Goal: Obtain resource: Download file/media

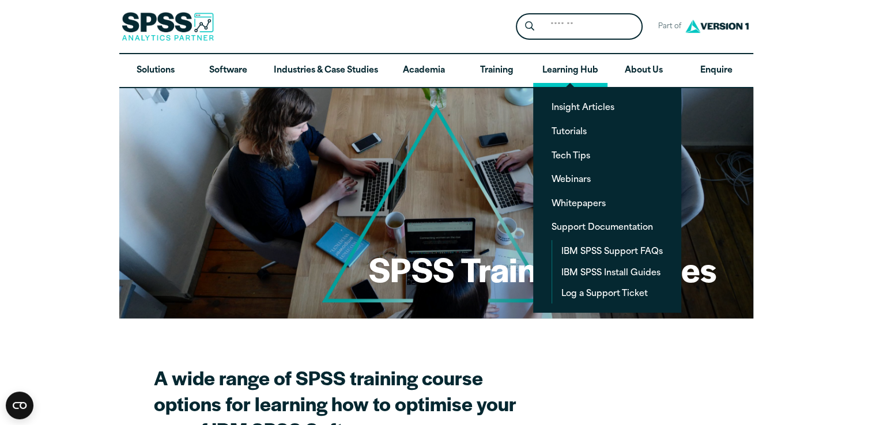
click at [539, 65] on link "Learning Hub" at bounding box center [570, 70] width 74 height 33
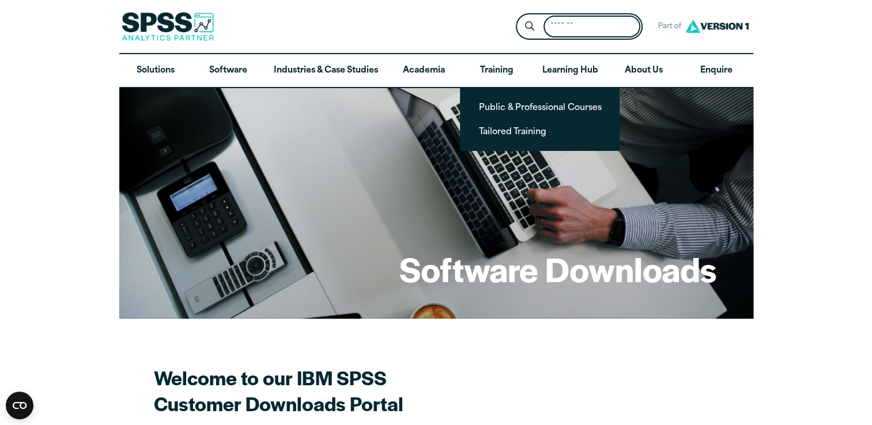
click at [593, 27] on input "Search for:" at bounding box center [592, 27] width 97 height 22
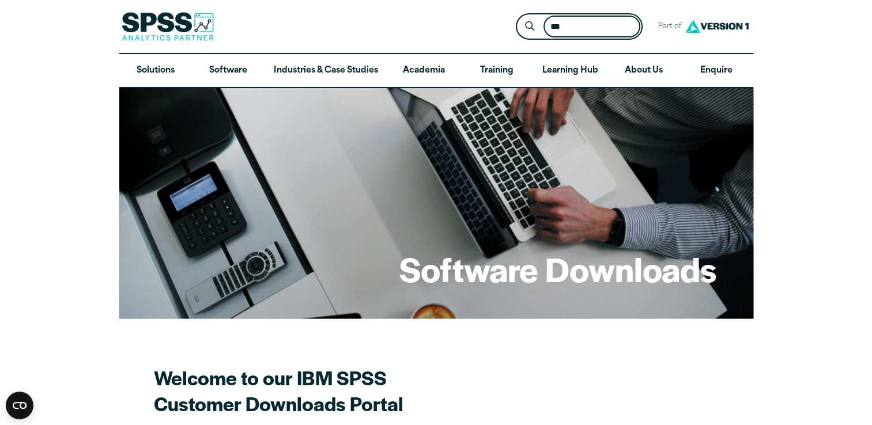
type input "***"
click at [519, 16] on button "Submit Site Search" at bounding box center [529, 26] width 21 height 21
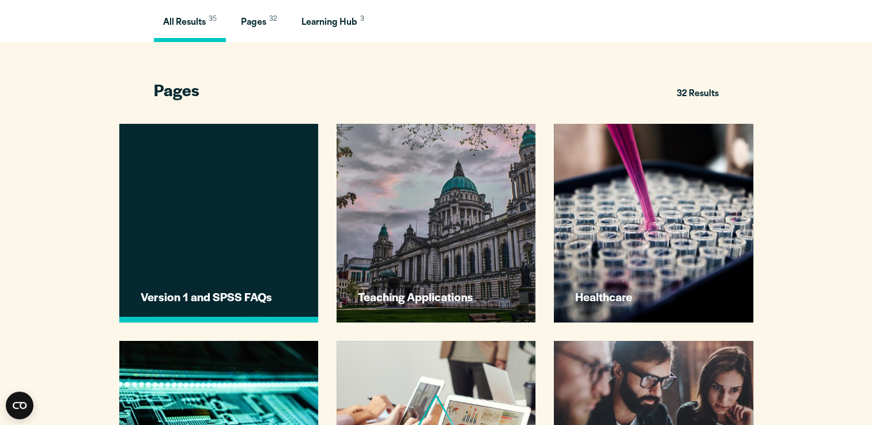
scroll to position [346, 0]
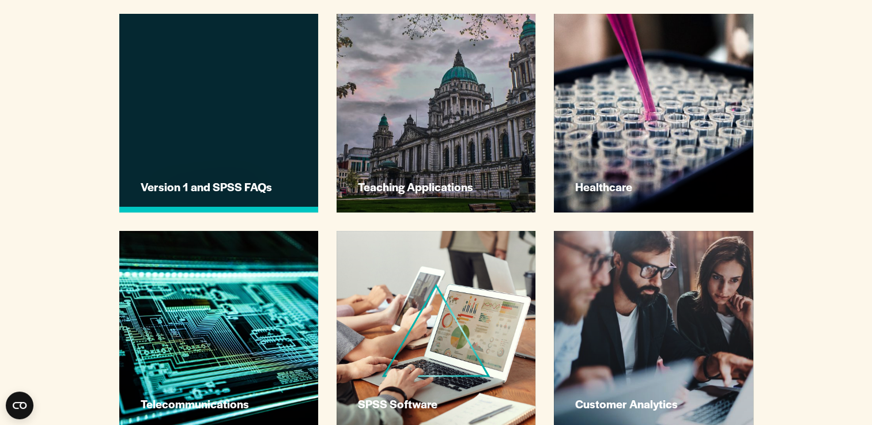
click at [239, 138] on link "Version 1 and SPSS FAQs" at bounding box center [218, 113] width 199 height 199
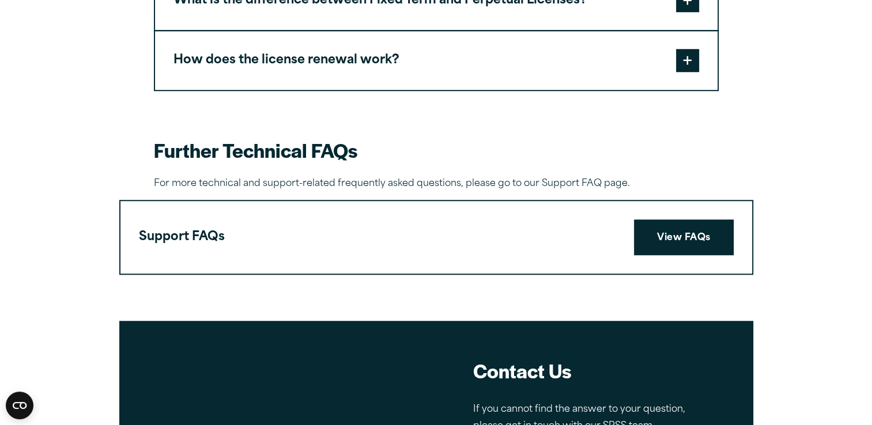
scroll to position [1038, 0]
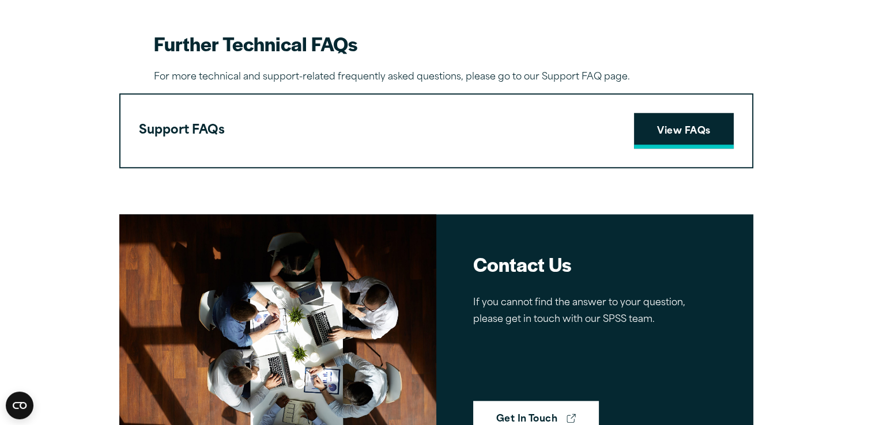
click at [673, 126] on link "View FAQs" at bounding box center [683, 131] width 99 height 36
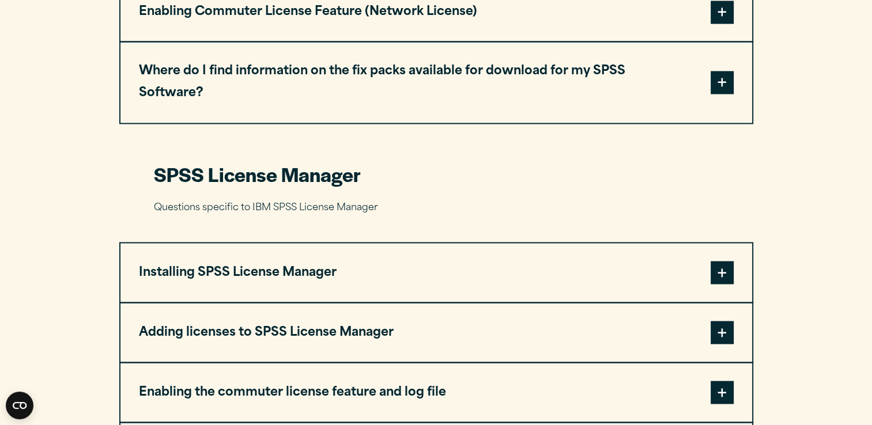
scroll to position [2133, 0]
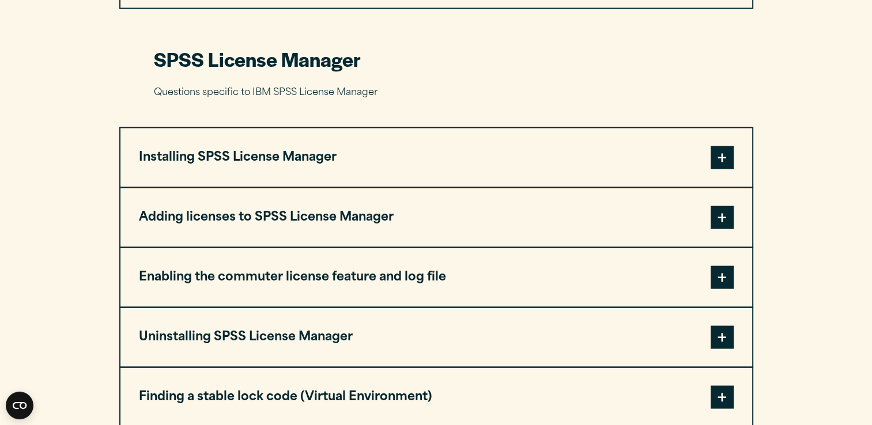
click at [720, 146] on span at bounding box center [722, 157] width 23 height 23
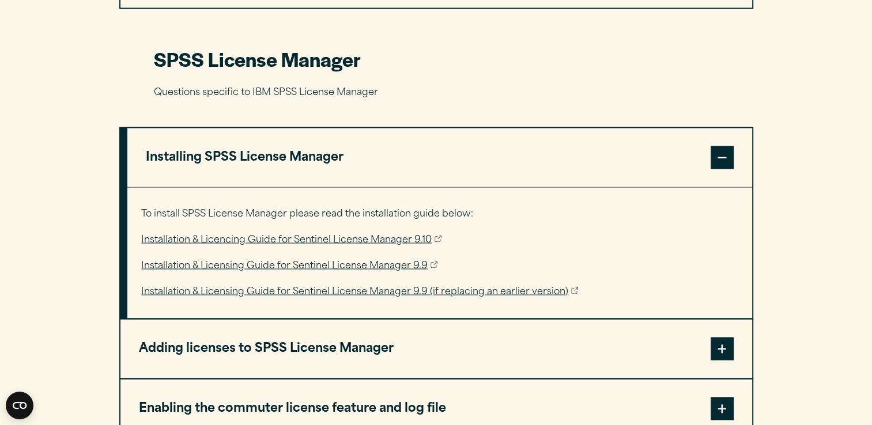
click at [330, 232] on link "Installation & Licencing Guide for Sentinel License Manager 9.10" at bounding box center [291, 240] width 300 height 17
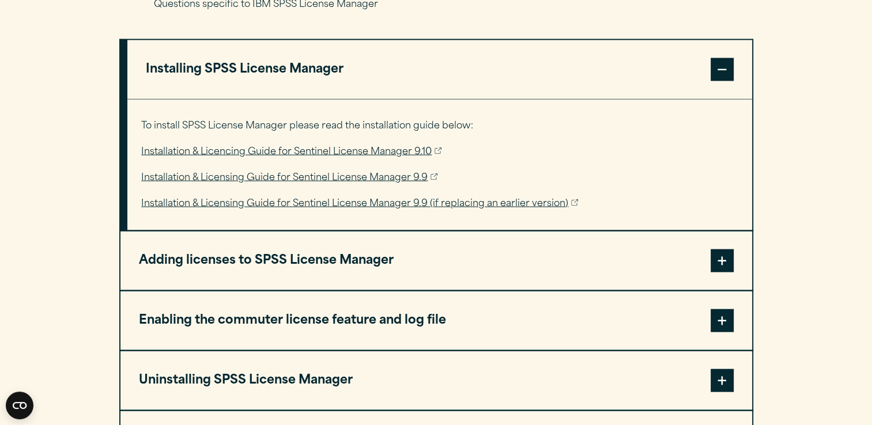
scroll to position [2249, 0]
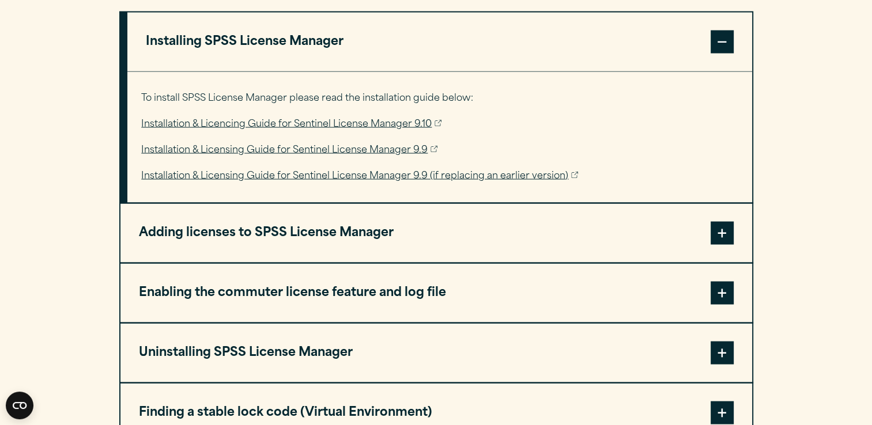
click at [718, 222] on span at bounding box center [722, 233] width 23 height 23
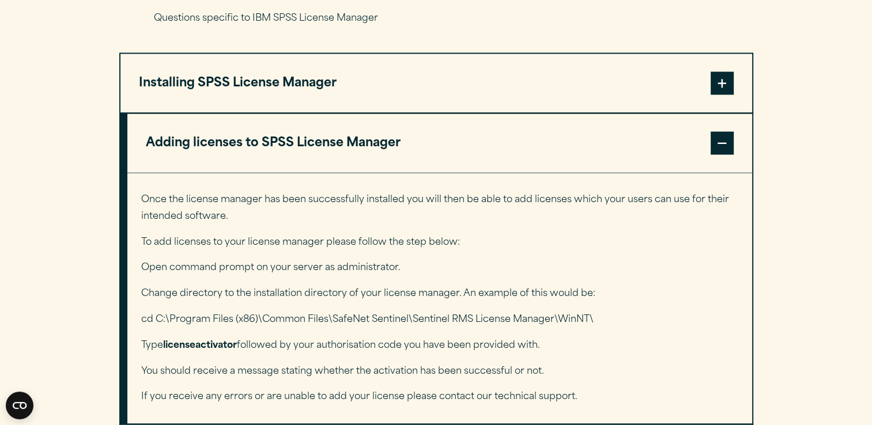
scroll to position [2191, 0]
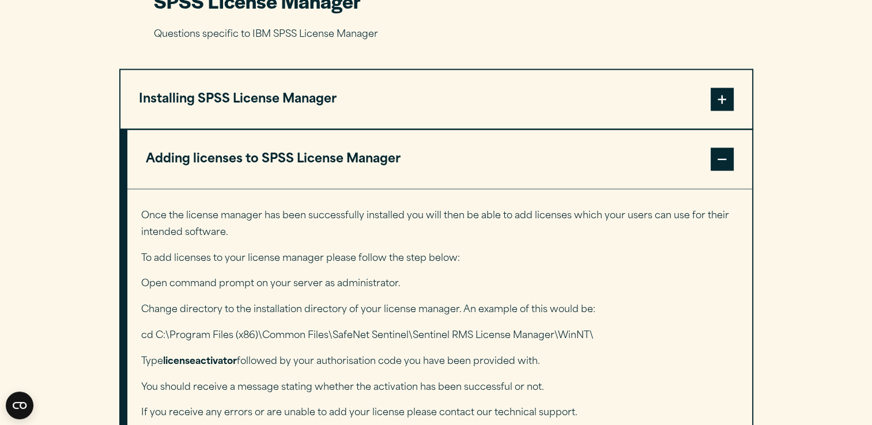
click at [723, 148] on span at bounding box center [722, 159] width 23 height 23
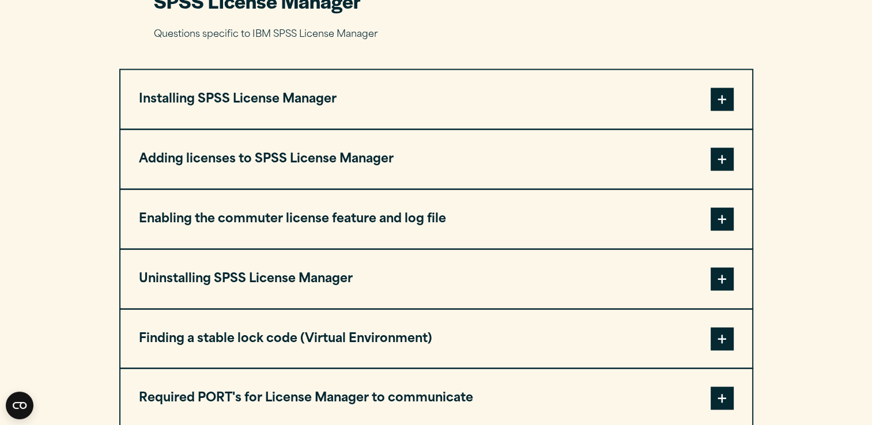
click at [726, 208] on span at bounding box center [722, 219] width 23 height 23
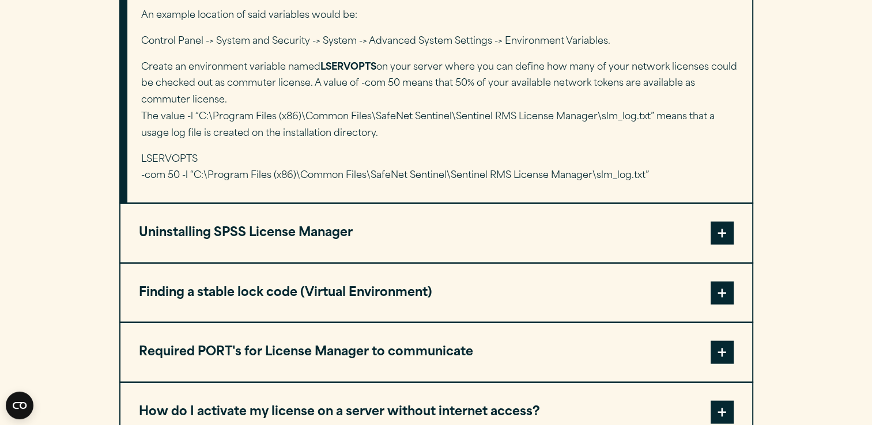
scroll to position [2537, 0]
click at [722, 341] on span at bounding box center [722, 352] width 23 height 23
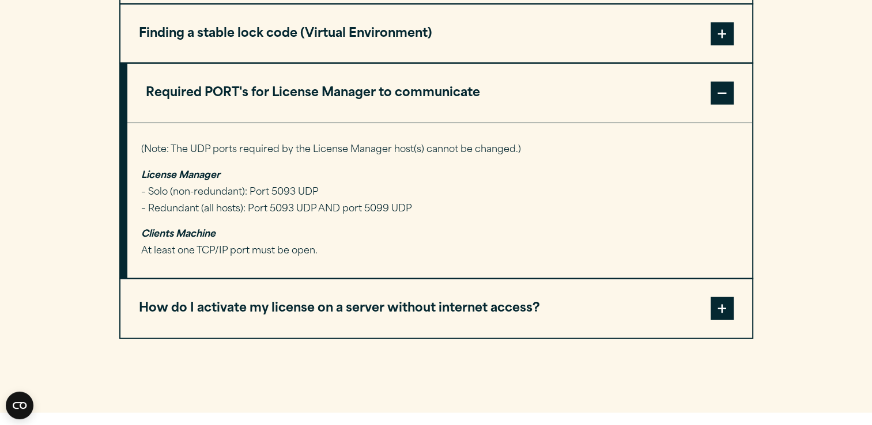
scroll to position [2479, 0]
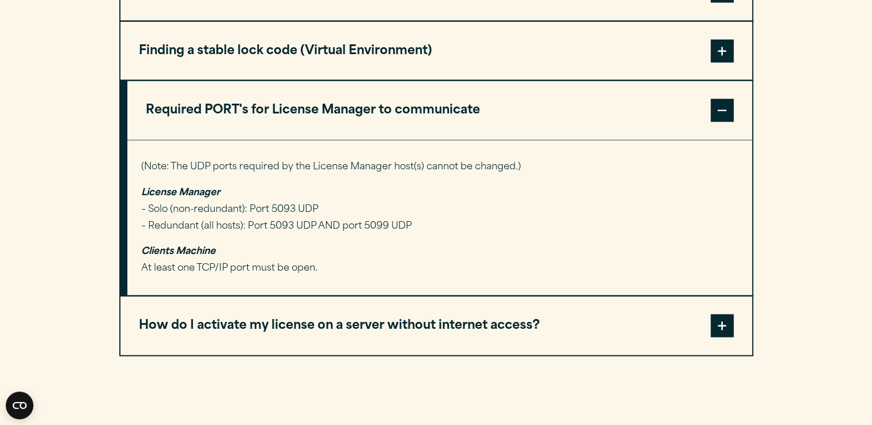
click at [722, 99] on span at bounding box center [722, 110] width 23 height 23
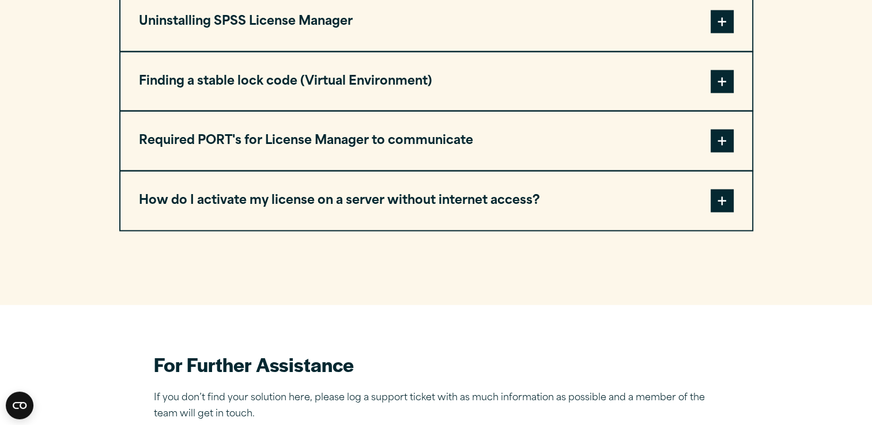
scroll to position [2421, 0]
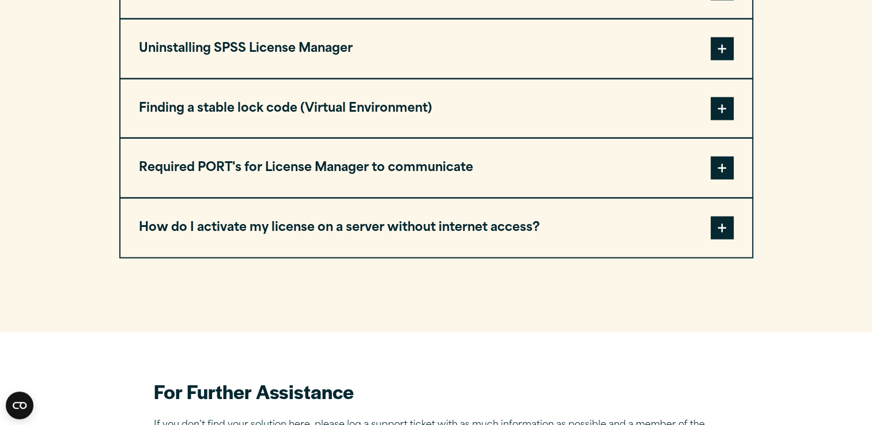
click at [730, 217] on span at bounding box center [722, 228] width 23 height 23
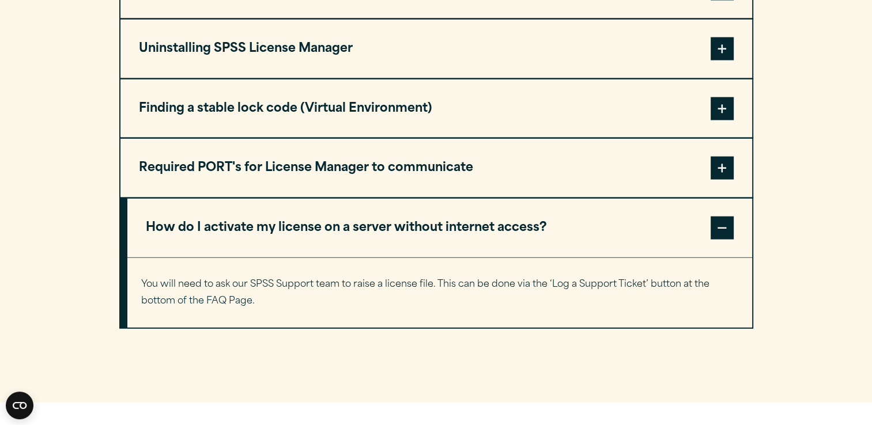
click at [730, 217] on span at bounding box center [722, 228] width 23 height 23
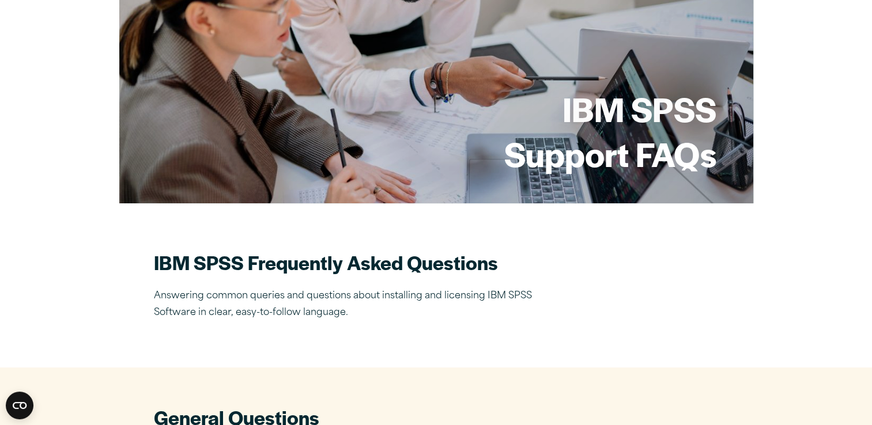
scroll to position [0, 0]
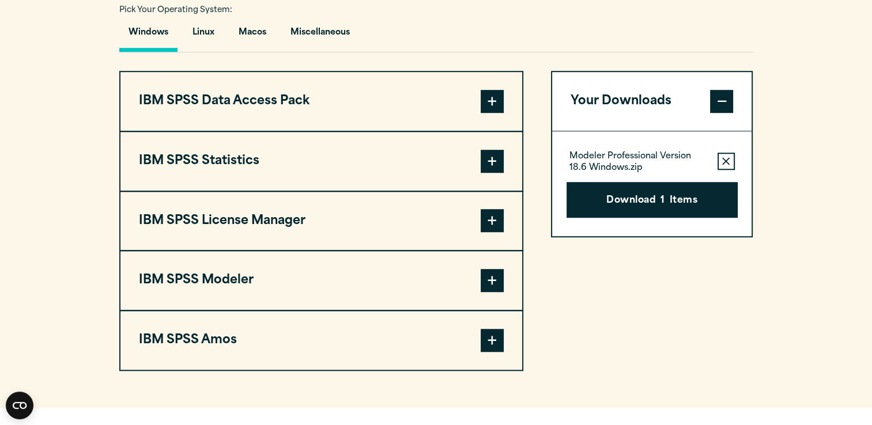
scroll to position [865, 0]
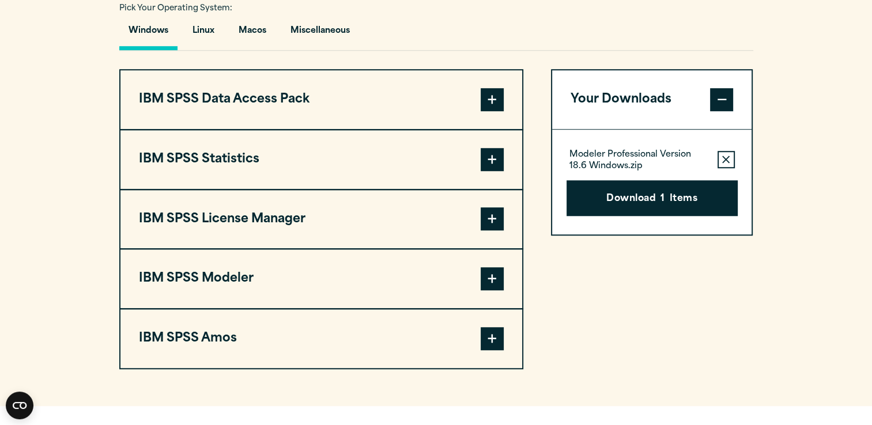
click at [488, 148] on span at bounding box center [492, 159] width 23 height 23
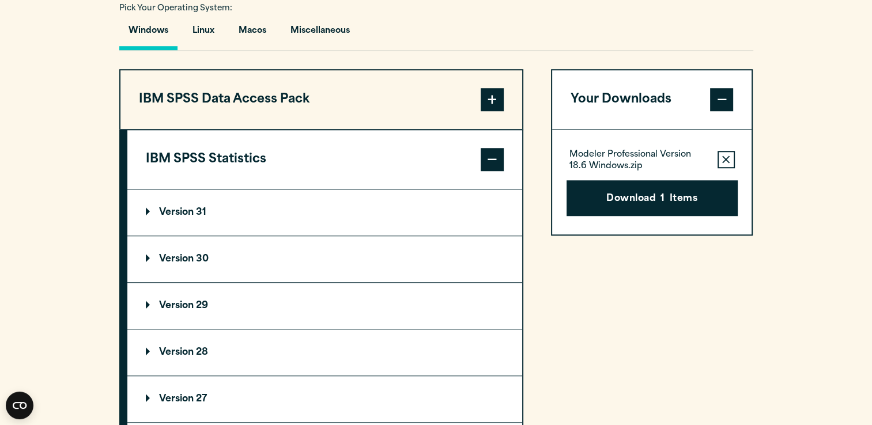
click at [491, 158] on span at bounding box center [492, 159] width 23 height 23
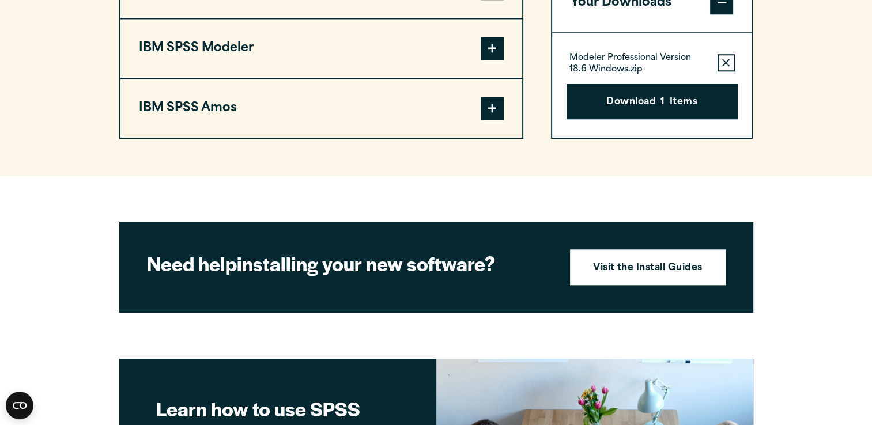
scroll to position [922, 0]
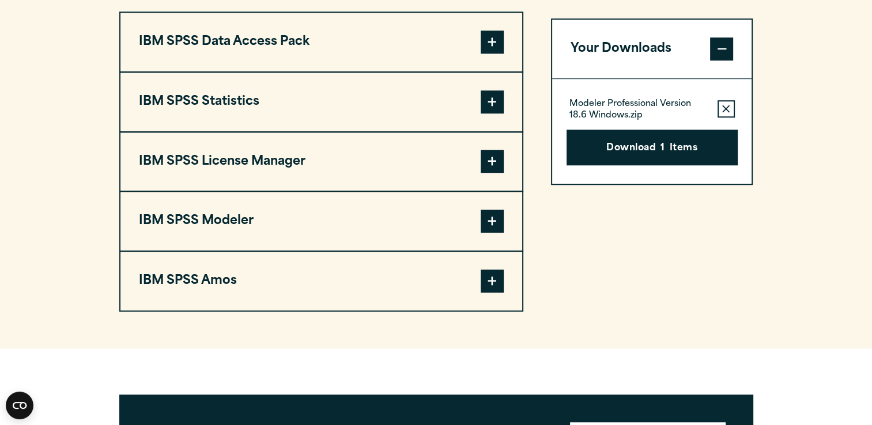
click at [494, 98] on span at bounding box center [492, 102] width 23 height 23
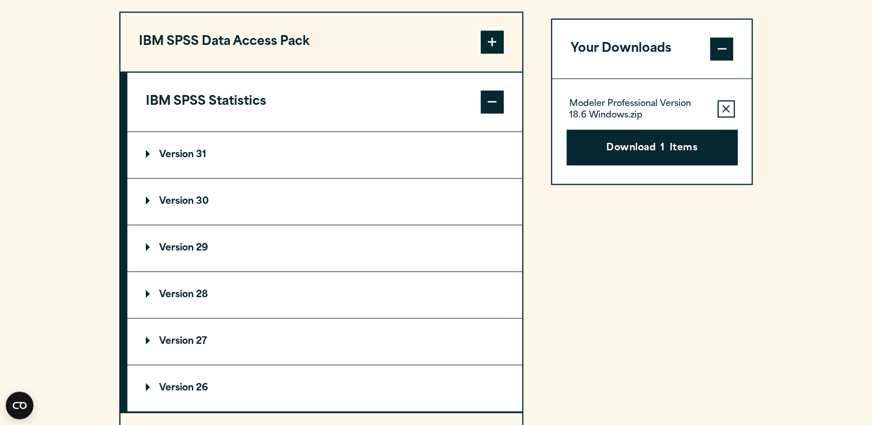
click at [494, 98] on span at bounding box center [492, 102] width 23 height 23
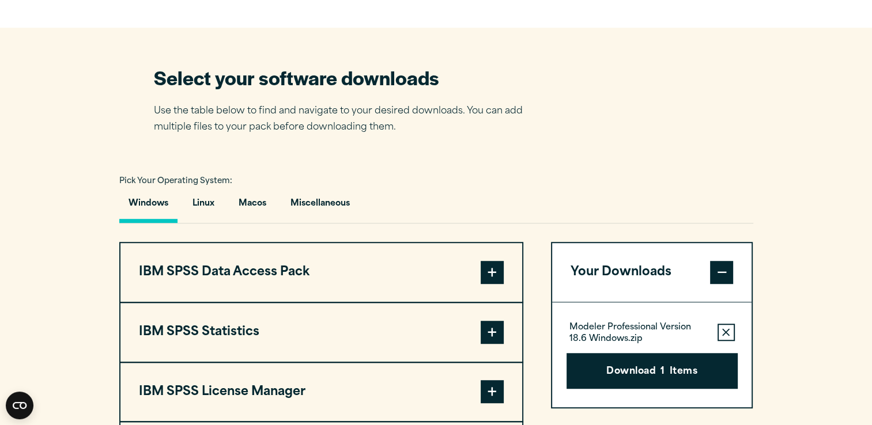
scroll to position [807, 0]
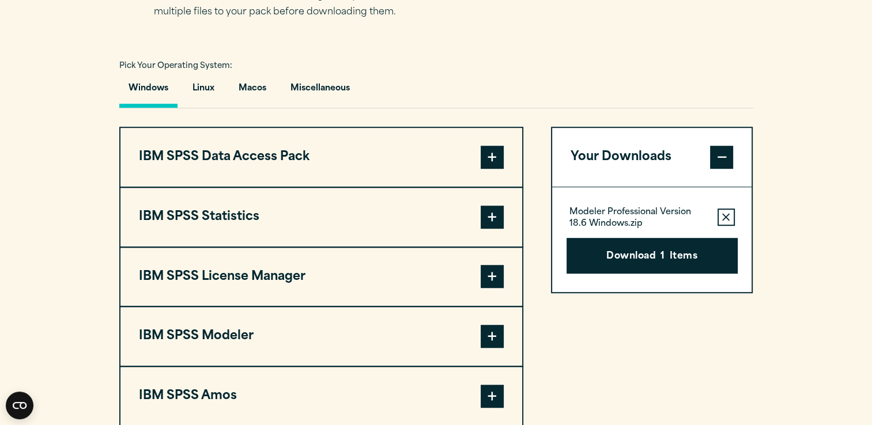
drag, startPoint x: 724, startPoint y: 217, endPoint x: 715, endPoint y: 224, distance: 11.2
click at [724, 217] on icon "button" at bounding box center [725, 217] width 7 height 8
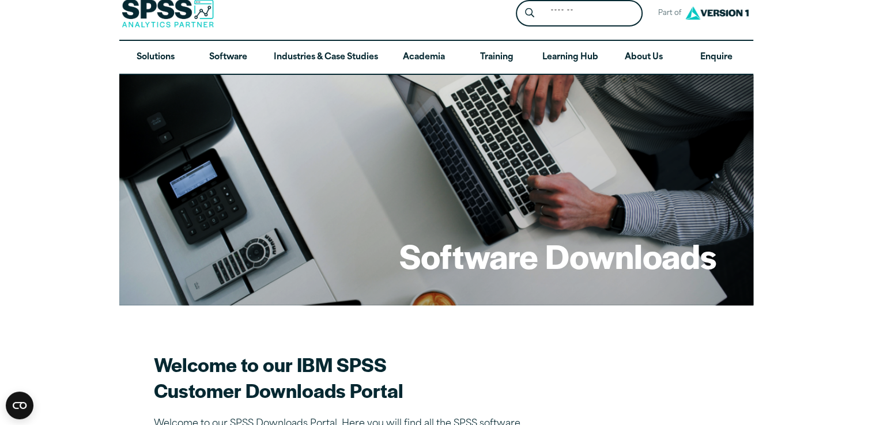
scroll to position [0, 0]
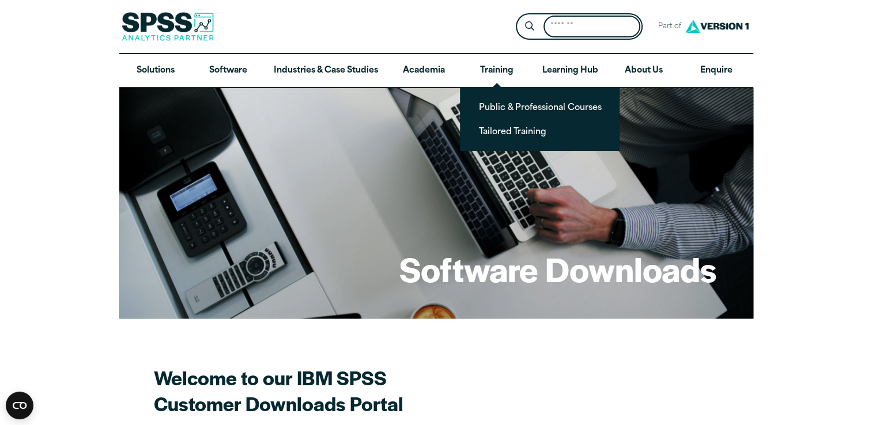
click at [564, 30] on input "Search for:" at bounding box center [592, 27] width 97 height 22
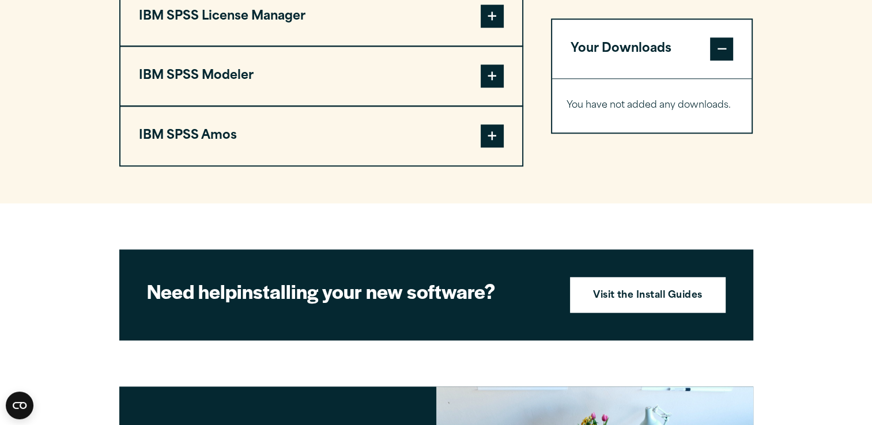
scroll to position [1153, 0]
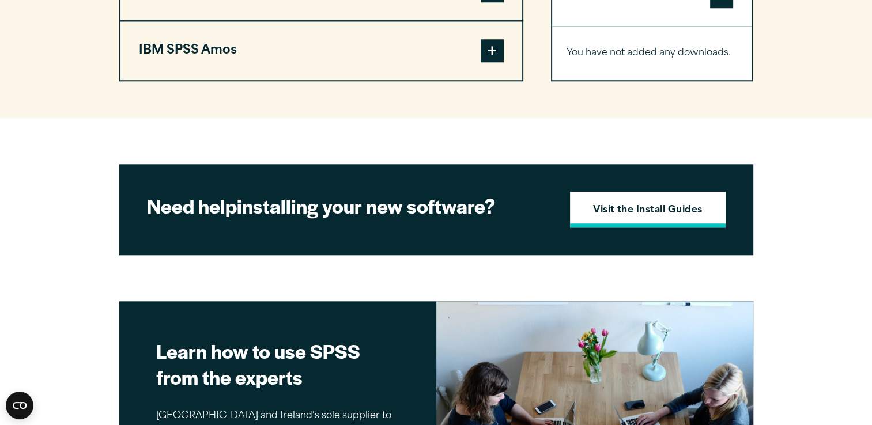
type input "*"
click at [627, 206] on strong "Visit the Install Guides" at bounding box center [648, 211] width 110 height 15
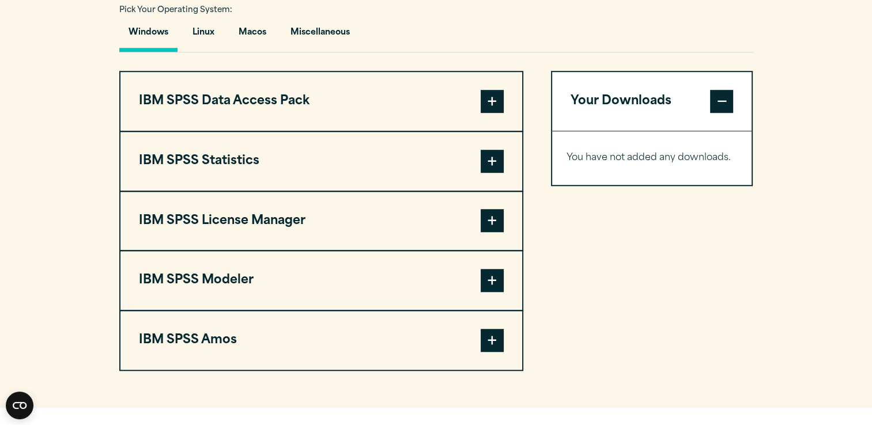
scroll to position [865, 0]
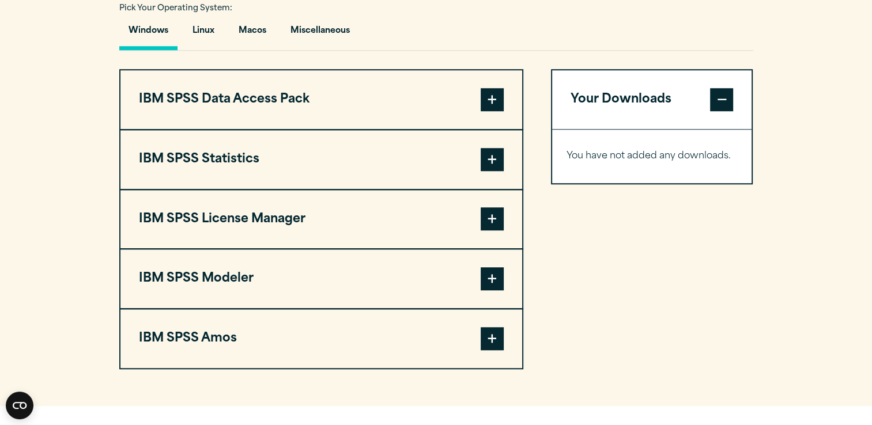
click at [492, 216] on span at bounding box center [492, 219] width 23 height 23
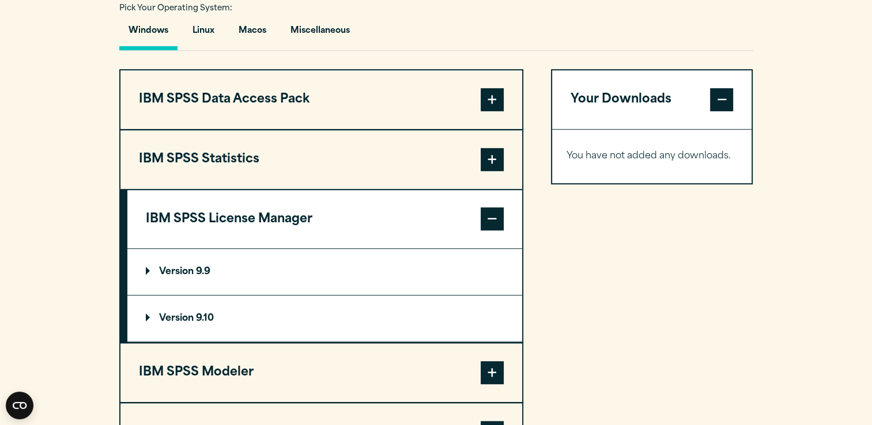
click at [150, 314] on p "Version 9.10" at bounding box center [180, 318] width 68 height 9
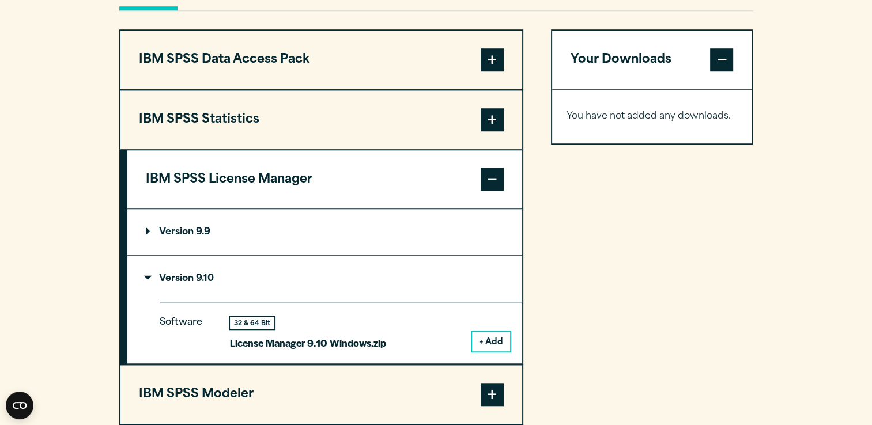
scroll to position [980, 0]
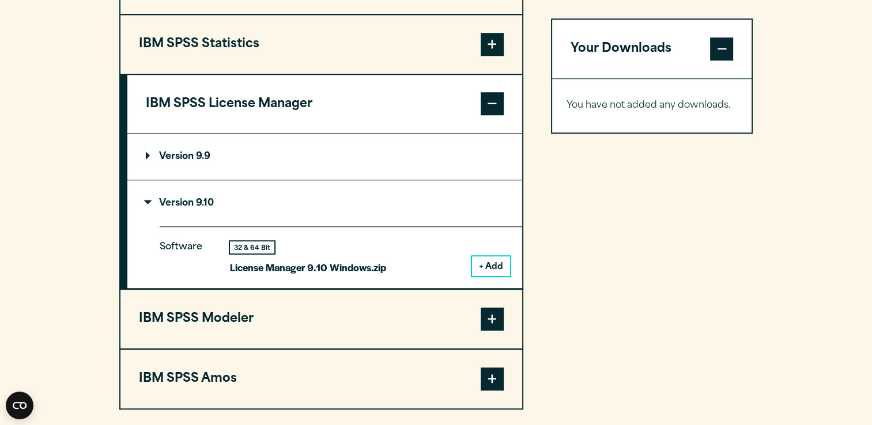
click at [495, 263] on button "+ Add" at bounding box center [491, 267] width 38 height 20
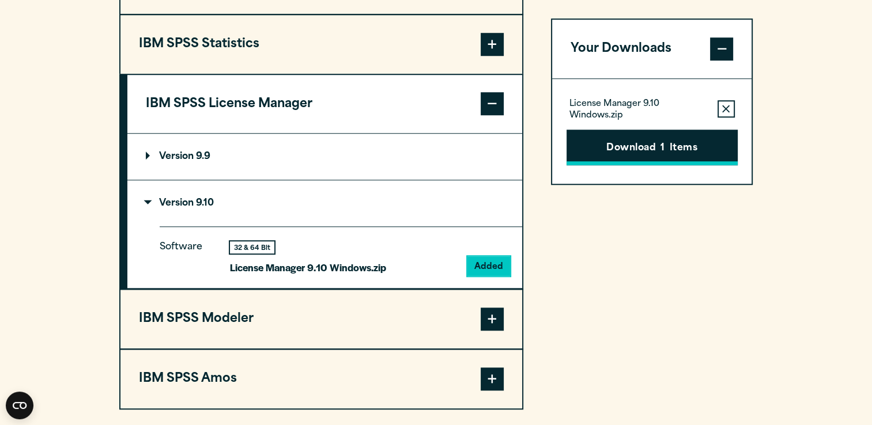
drag, startPoint x: 679, startPoint y: 144, endPoint x: 698, endPoint y: 148, distance: 18.9
click at [680, 144] on button "Download 1 Items" at bounding box center [652, 148] width 171 height 36
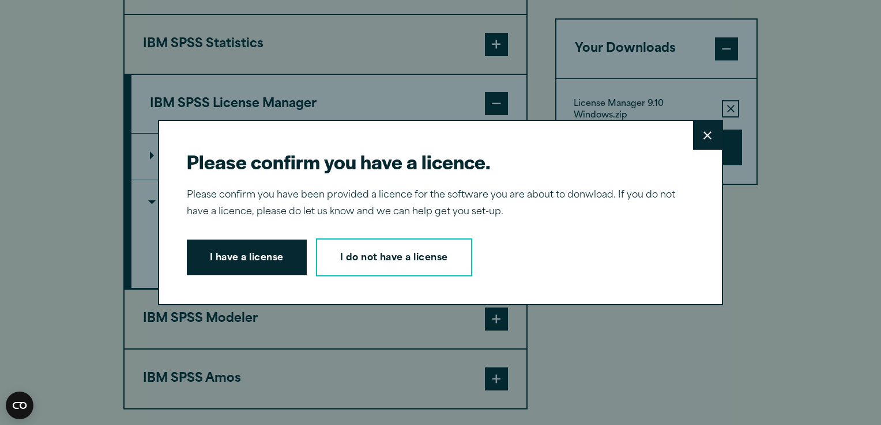
click at [705, 139] on icon at bounding box center [707, 135] width 8 height 9
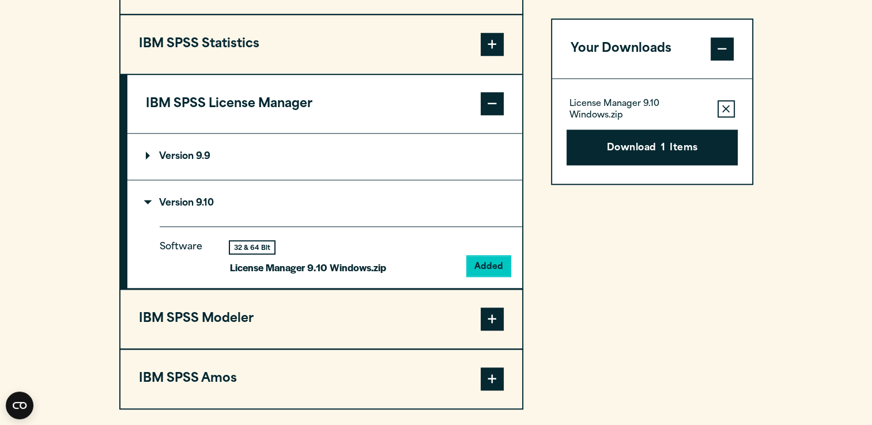
click at [729, 106] on div "Please confirm you have a licence. Close Please confirm you have been provided …" at bounding box center [436, 212] width 872 height 425
click at [724, 104] on button "Remove this item from your software download list" at bounding box center [726, 108] width 17 height 17
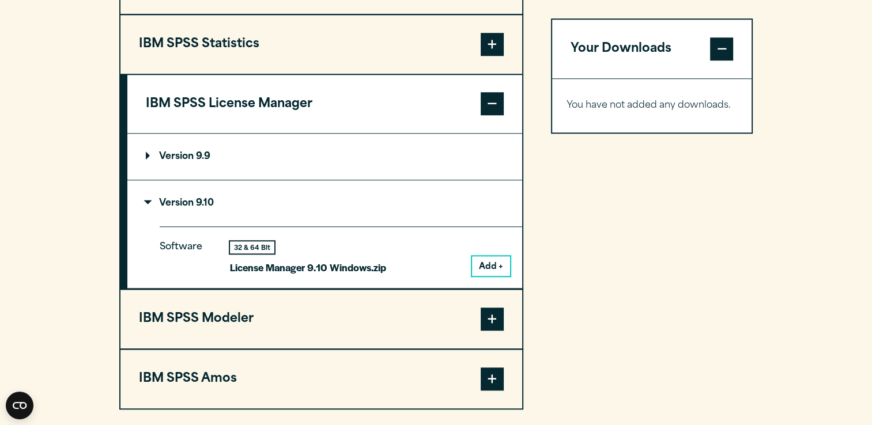
click at [498, 99] on span at bounding box center [492, 103] width 23 height 23
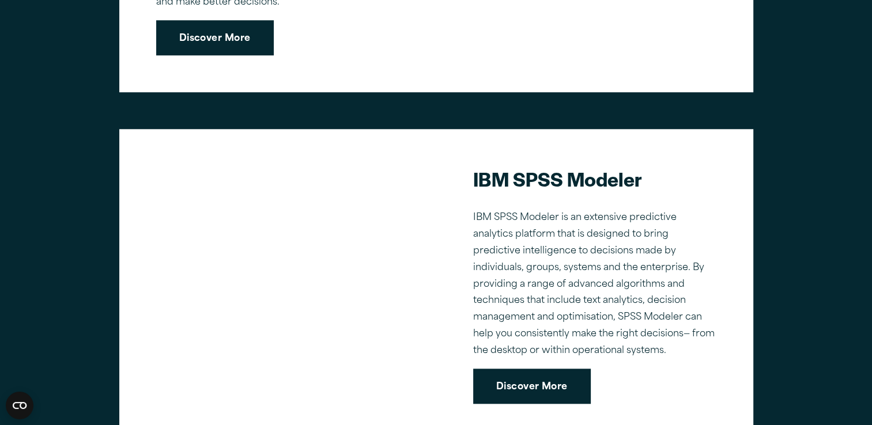
scroll to position [1153, 0]
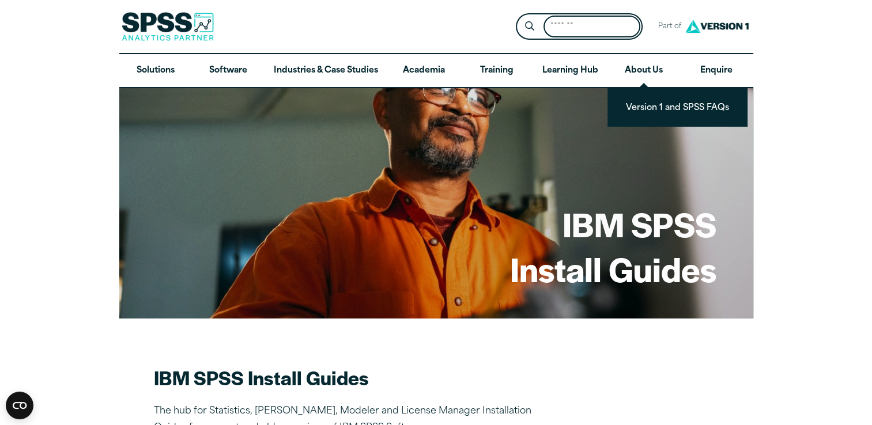
click at [590, 34] on input "Search for:" at bounding box center [592, 27] width 97 height 22
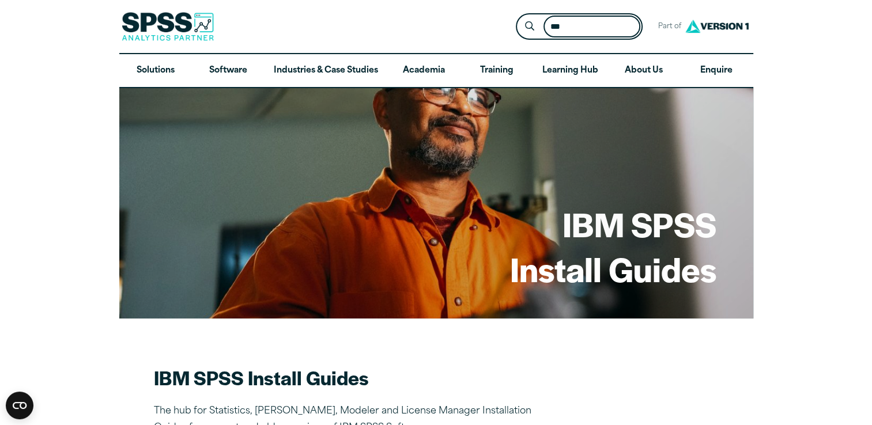
type input "***"
click at [519, 16] on button "Submit Site Search" at bounding box center [529, 26] width 21 height 21
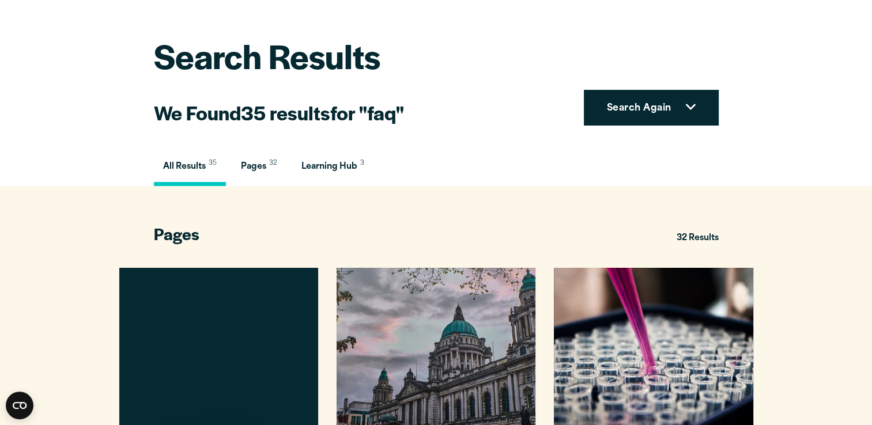
scroll to position [173, 0]
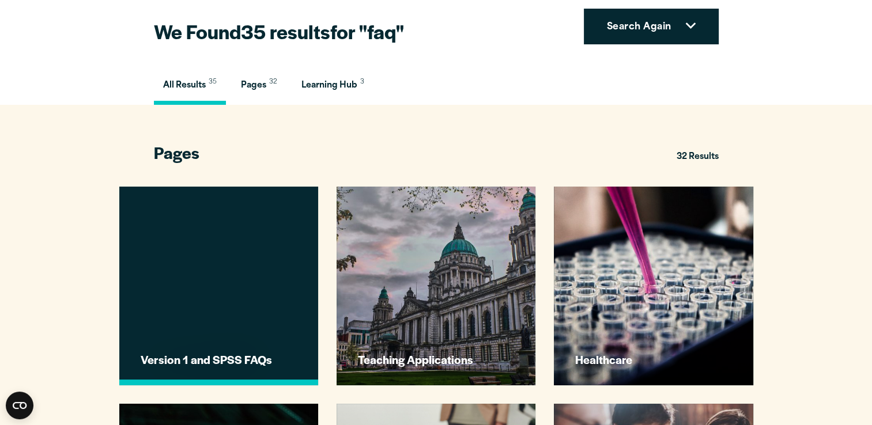
click at [236, 262] on link "Version 1 and SPSS FAQs" at bounding box center [218, 286] width 199 height 199
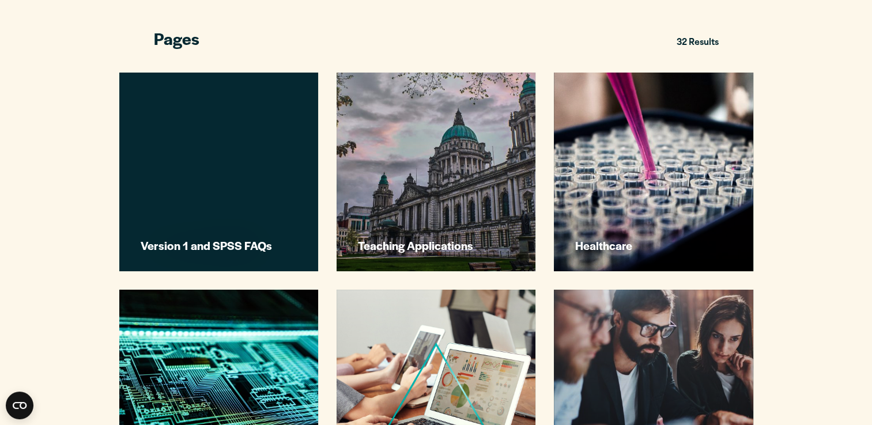
scroll to position [288, 0]
